Goal: Information Seeking & Learning: Learn about a topic

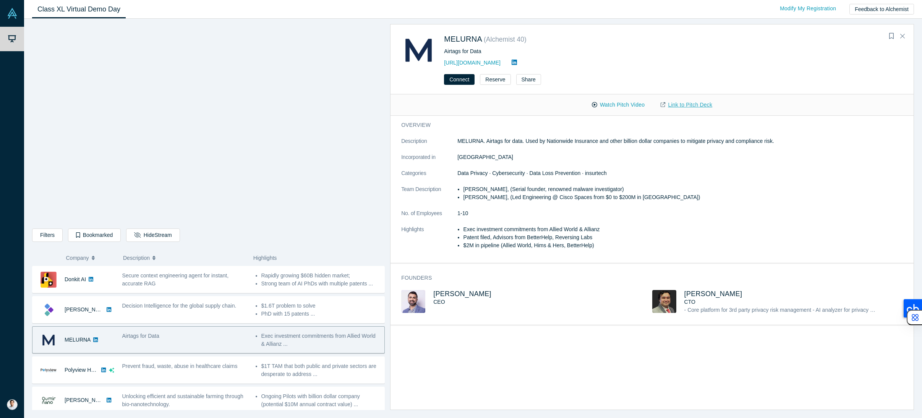
click at [674, 105] on link "Link to Pitch Deck" at bounding box center [686, 104] width 68 height 13
click at [690, 105] on link "Link to Pitch Deck" at bounding box center [686, 104] width 68 height 13
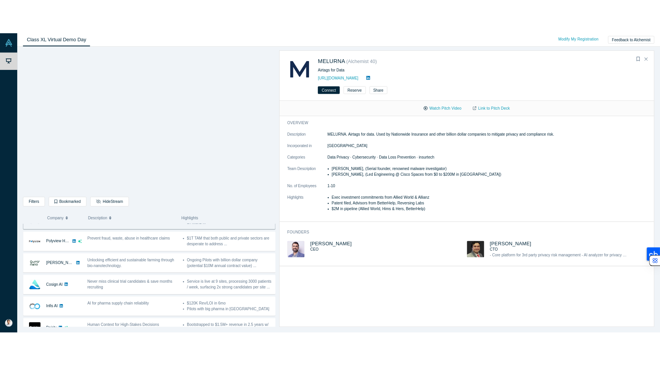
scroll to position [96, 0]
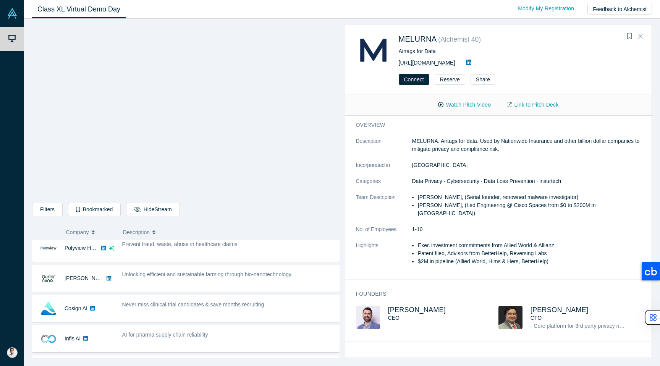
click at [439, 63] on link "[URL][DOMAIN_NAME]" at bounding box center [427, 63] width 57 height 6
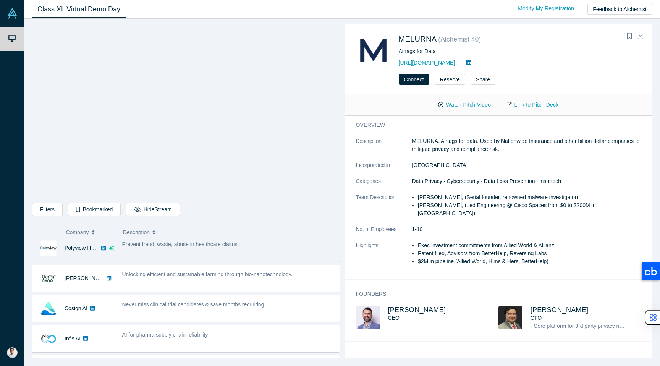
click at [180, 249] on div "Prevent fraud, waste, abuse in healthcare claims" at bounding box center [228, 248] width 221 height 24
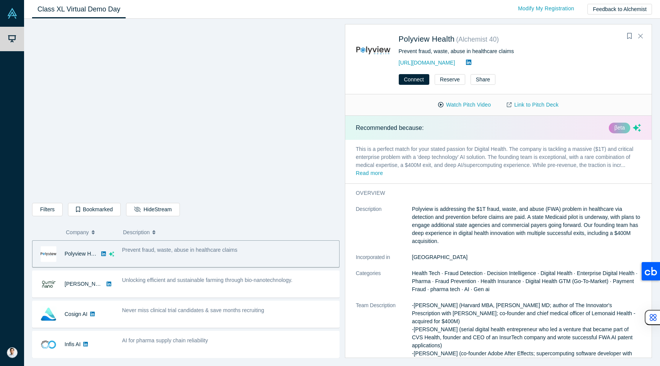
scroll to position [0, 0]
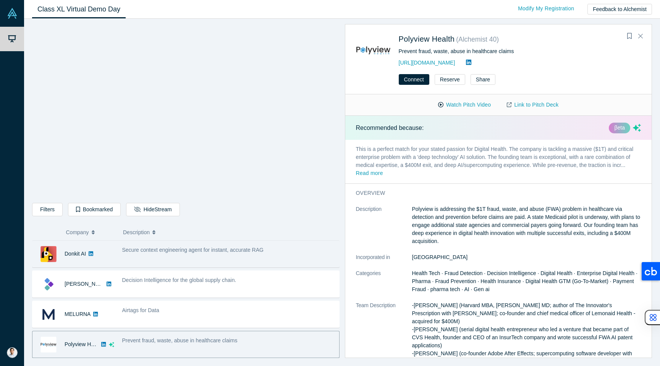
click at [178, 249] on span "Secure context engineering agent for instant, accurate RAG" at bounding box center [192, 250] width 141 height 6
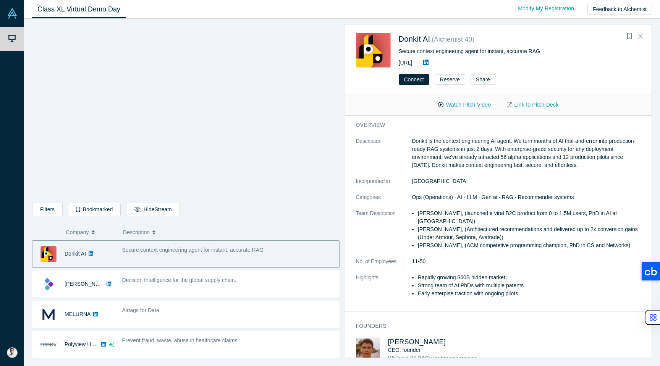
click at [412, 64] on link "[URL]" at bounding box center [406, 63] width 14 height 6
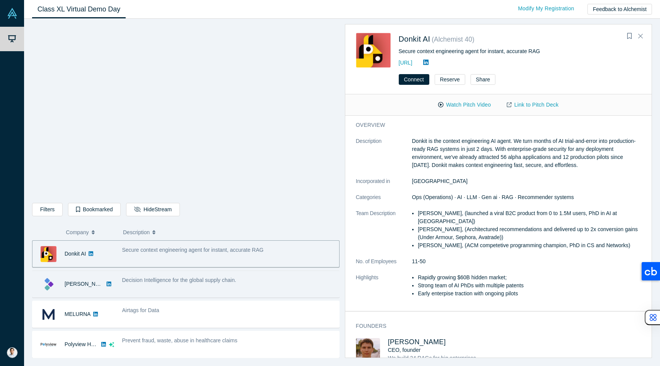
click at [162, 283] on span "Decision Intelligence for the global supply chain." at bounding box center [179, 280] width 114 height 6
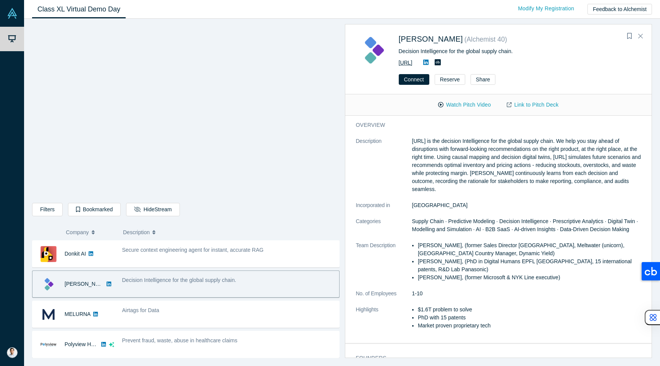
click at [407, 63] on link "[URL]" at bounding box center [406, 63] width 14 height 6
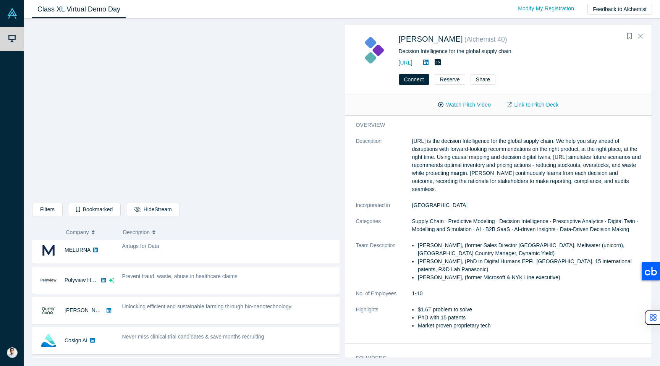
scroll to position [70, 0]
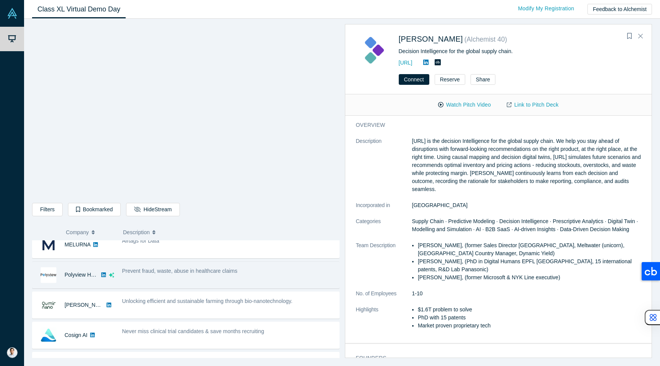
click at [200, 273] on span "Prevent fraud, waste, abuse in healthcare claims" at bounding box center [179, 271] width 115 height 6
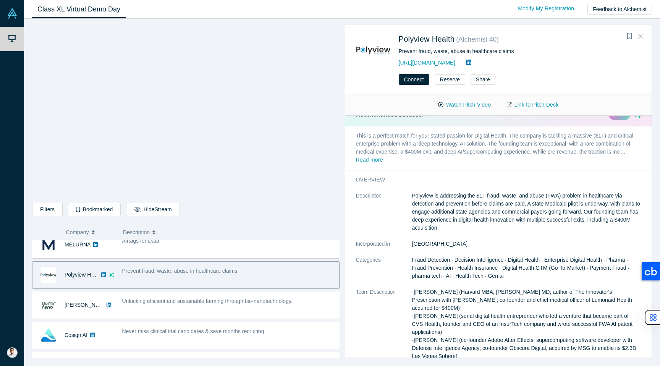
scroll to position [8, 0]
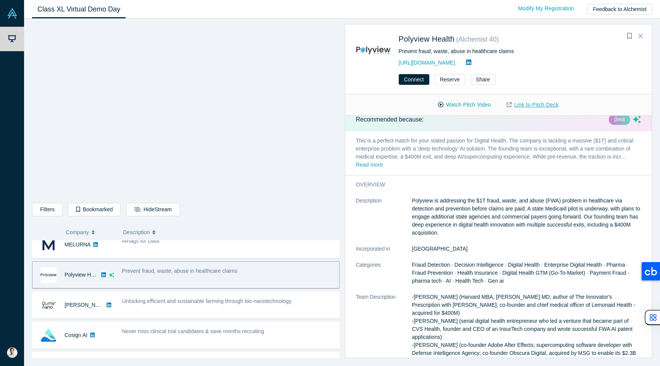
click at [523, 102] on link "Link to Pitch Deck" at bounding box center [533, 104] width 68 height 13
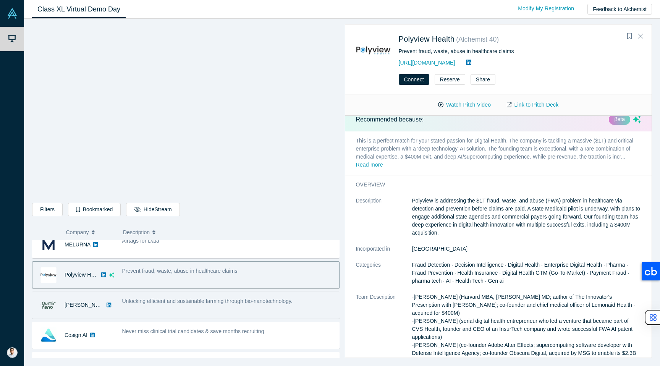
click at [163, 299] on span "Unlocking efficient and sustainable farming through bio-nanotechnology." at bounding box center [207, 301] width 170 height 6
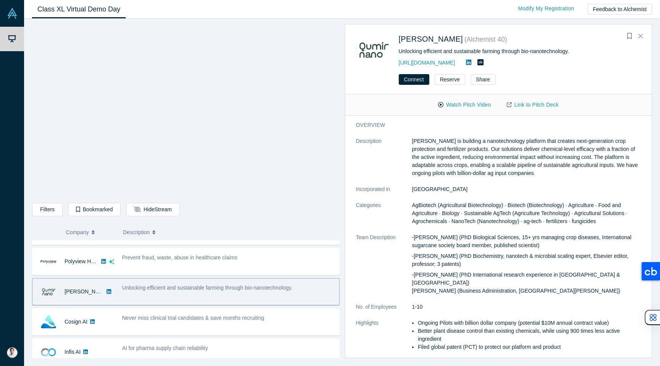
scroll to position [89, 0]
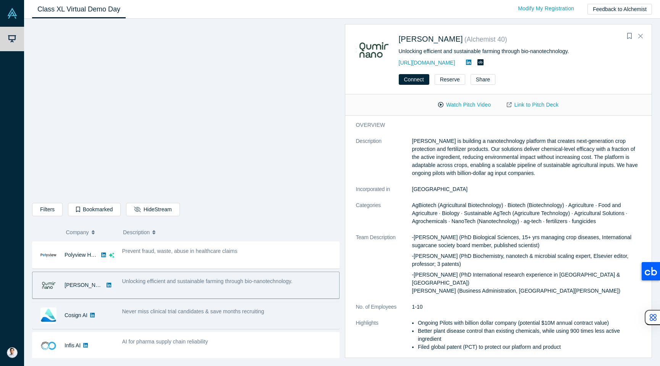
click at [160, 306] on div "Never miss clinical trial candidates & save months recruiting" at bounding box center [228, 315] width 221 height 24
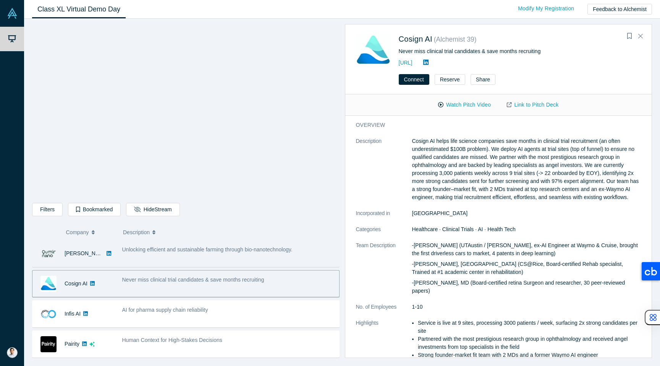
scroll to position [134, 0]
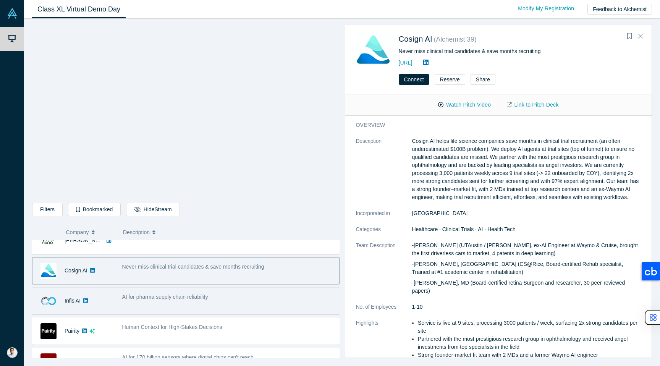
click at [230, 301] on div "AI for pharma supply chain reliability" at bounding box center [228, 301] width 221 height 24
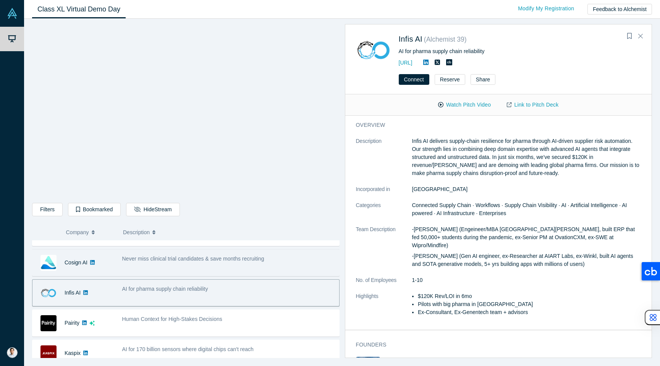
scroll to position [138, 0]
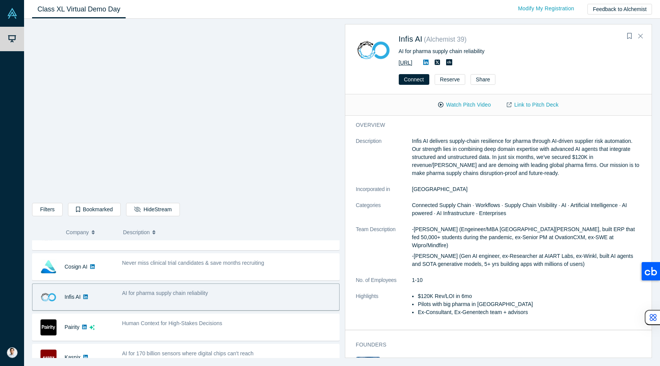
click at [412, 63] on link "[URL]" at bounding box center [406, 63] width 14 height 6
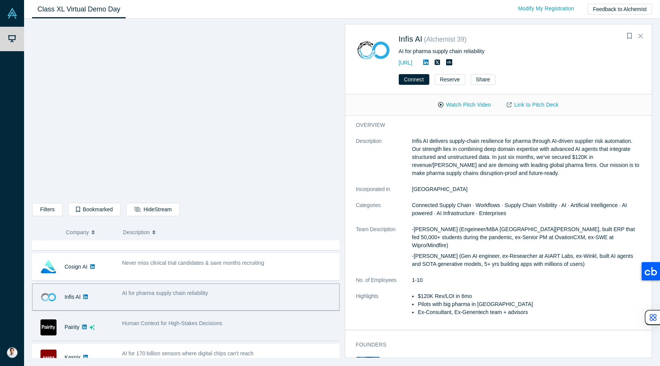
click at [186, 324] on span "Human Context for High-Stakes Decisions" at bounding box center [172, 323] width 100 height 6
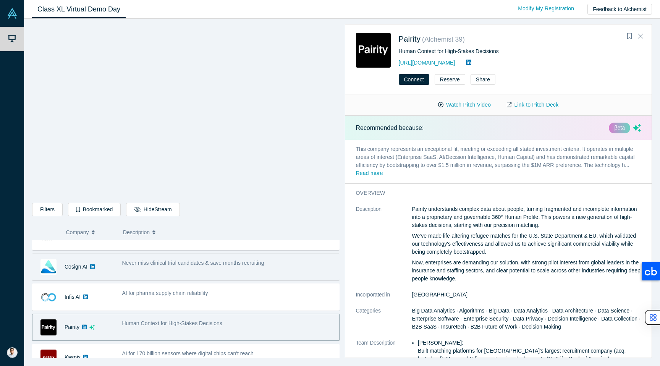
click at [191, 271] on div "Never miss clinical trial candidates & save months recruiting" at bounding box center [228, 267] width 221 height 24
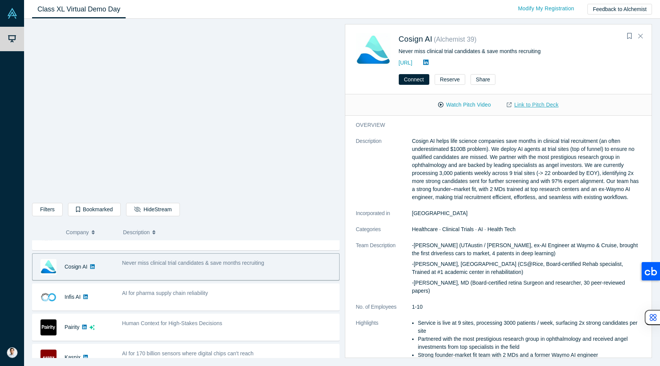
click at [531, 108] on link "Link to Pitch Deck" at bounding box center [533, 104] width 68 height 13
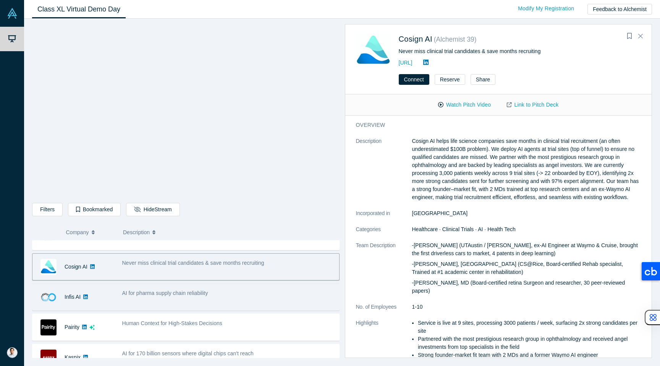
click at [207, 301] on div "AI for pharma supply chain reliability" at bounding box center [228, 297] width 221 height 24
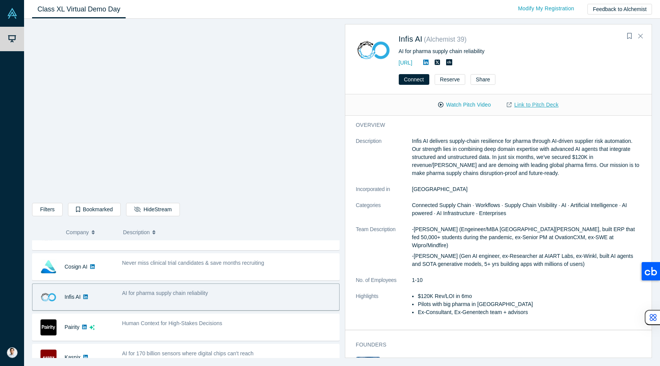
click at [516, 101] on link "Link to Pitch Deck" at bounding box center [533, 104] width 68 height 13
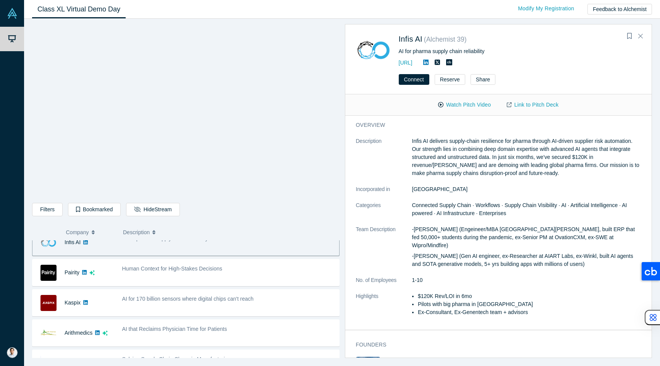
scroll to position [196, 0]
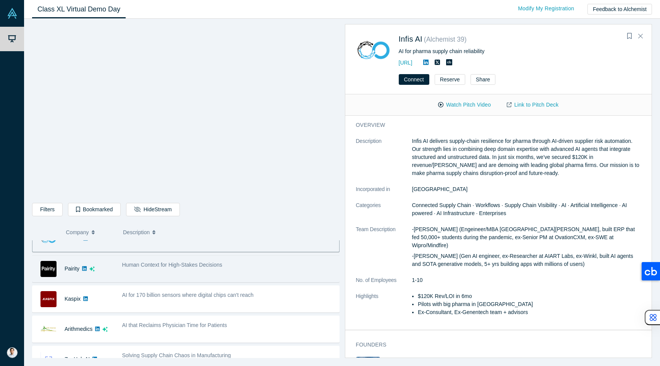
click at [186, 273] on div "Human Context for High-Stakes Decisions" at bounding box center [228, 269] width 221 height 24
